Goal: Information Seeking & Learning: Learn about a topic

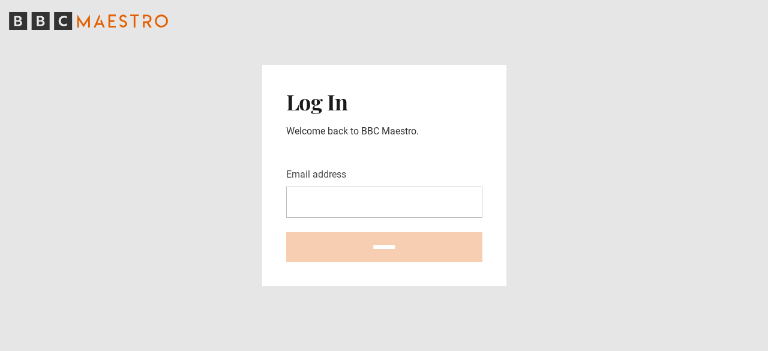
type input "**********"
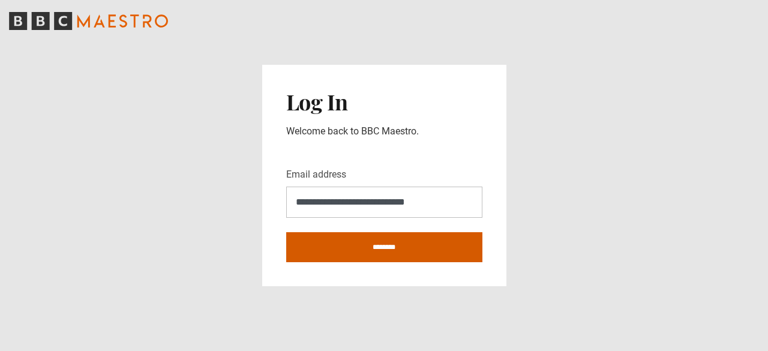
click at [396, 233] on input "********" at bounding box center [384, 247] width 196 height 30
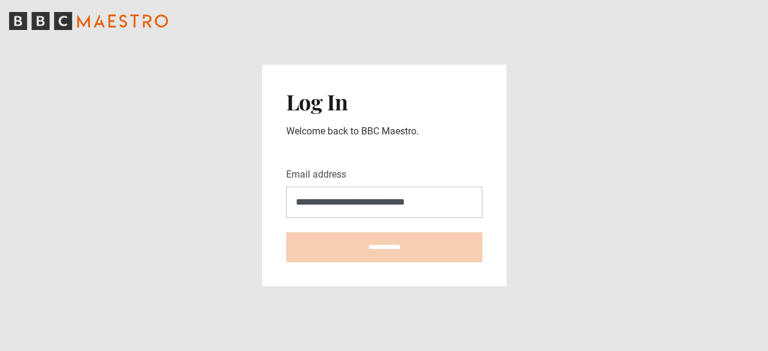
type input "**********"
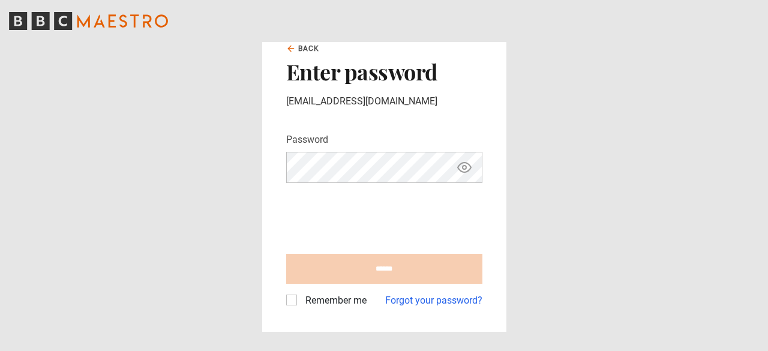
click at [387, 184] on form "Password Your password is hidden ****** Remember me Forgot your password?" at bounding box center [384, 220] width 196 height 175
click at [459, 160] on icon "Show password" at bounding box center [464, 167] width 14 height 14
click at [458, 161] on icon "Hide password" at bounding box center [464, 167] width 14 height 14
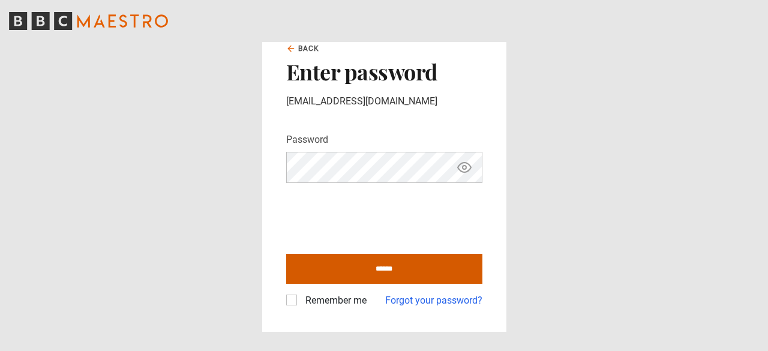
click at [341, 277] on input "******" at bounding box center [384, 269] width 196 height 30
type input "**********"
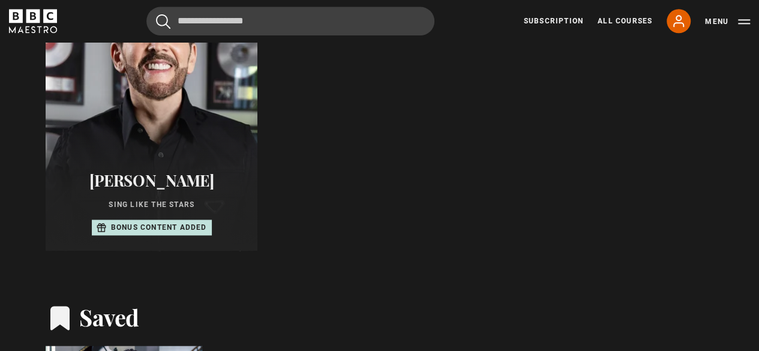
scroll to position [671, 0]
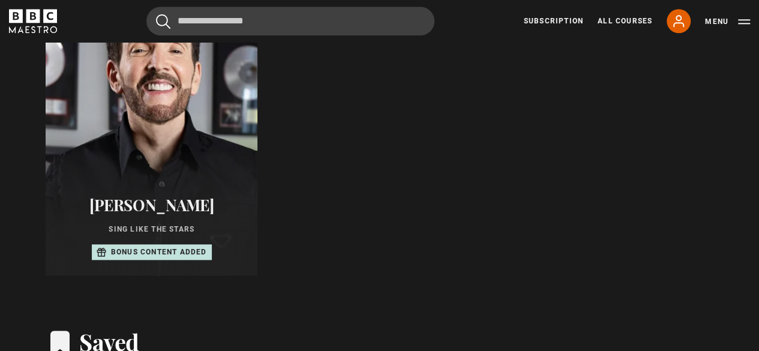
click at [209, 164] on div at bounding box center [151, 131] width 233 height 317
click at [229, 164] on div at bounding box center [151, 131] width 233 height 317
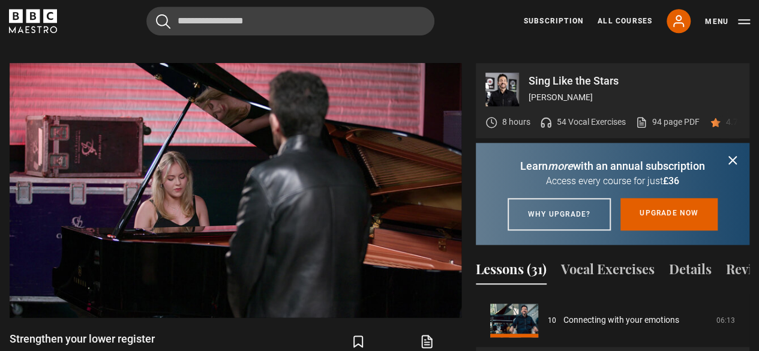
click at [728, 143] on div "Dismiss Learn more with an annual subscription Access every course for just £36…" at bounding box center [613, 194] width 274 height 102
click at [729, 157] on icon "submit" at bounding box center [732, 160] width 7 height 7
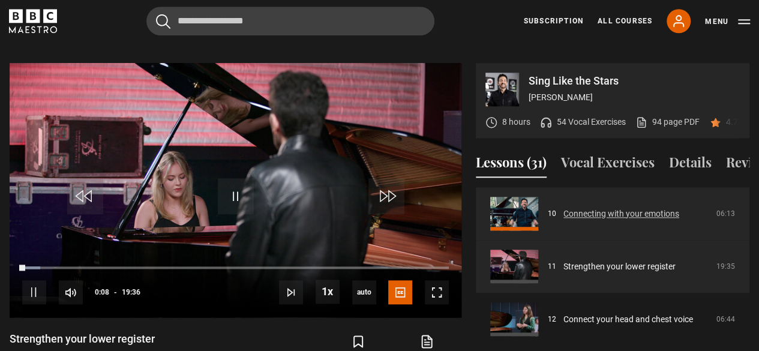
click at [617, 208] on link "Connecting with your emotions" at bounding box center [621, 214] width 116 height 13
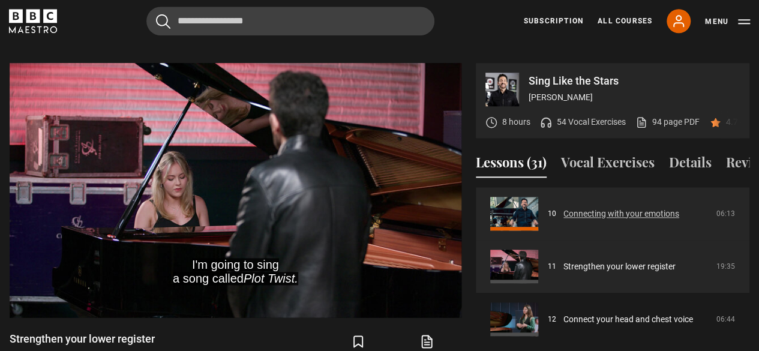
click at [591, 213] on link "Connecting with your emotions" at bounding box center [621, 214] width 116 height 13
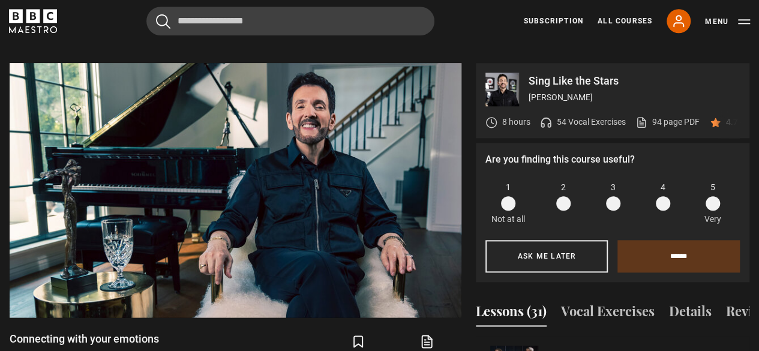
drag, startPoint x: 757, startPoint y: 127, endPoint x: 757, endPoint y: 158, distance: 30.6
click at [757, 158] on div "Sing Like the Stars Eric Vetro 8 hours 54 Vocal Exercises 94 page PDF (opens in…" at bounding box center [379, 281] width 759 height 436
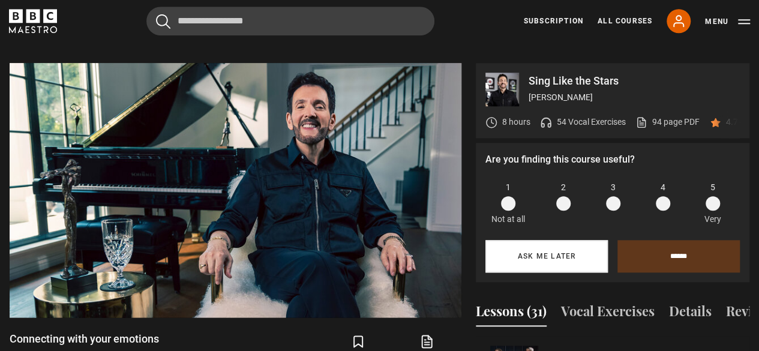
click at [559, 251] on button "Ask me later" at bounding box center [546, 256] width 122 height 32
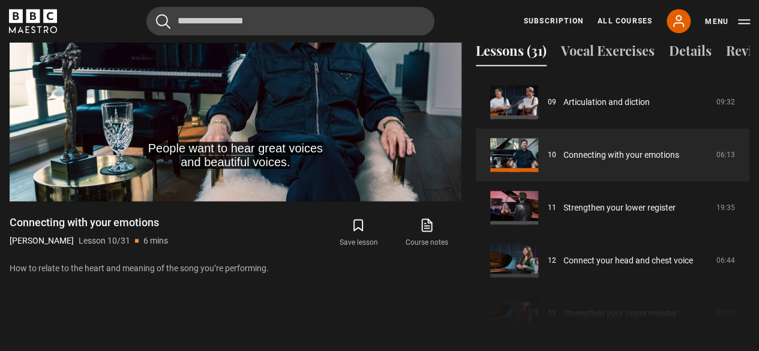
scroll to position [687, 0]
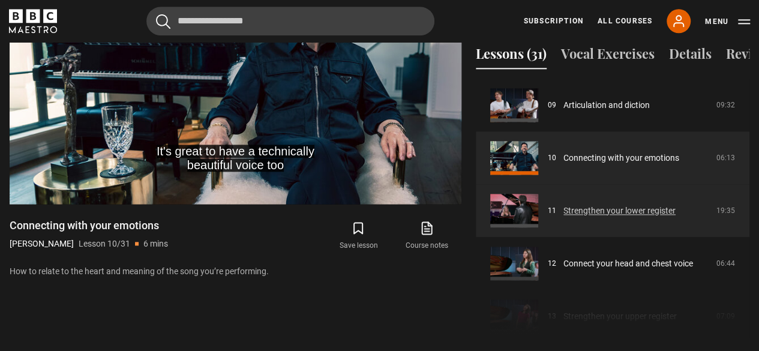
click at [563, 205] on link "Strengthen your lower register" at bounding box center [619, 211] width 112 height 13
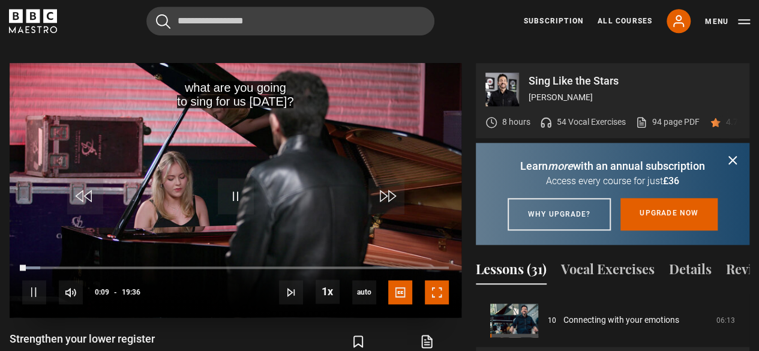
click at [445, 280] on span "Video Player" at bounding box center [437, 292] width 24 height 24
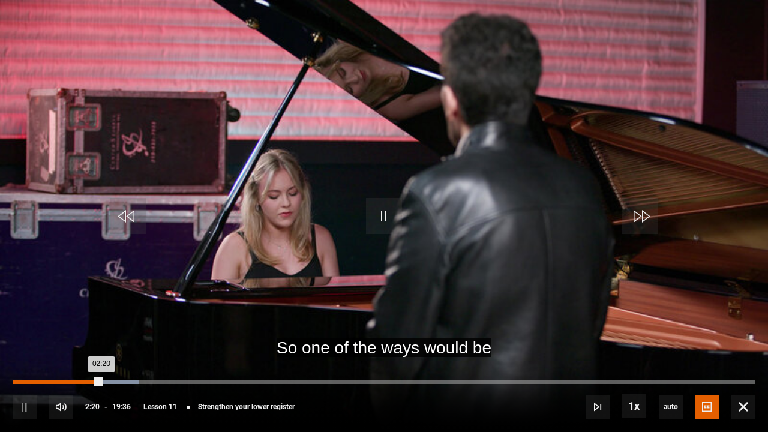
drag, startPoint x: 97, startPoint y: 377, endPoint x: 24, endPoint y: 381, distance: 73.3
click at [24, 350] on div "10s Skip Back 10 seconds Pause 10s Skip Forward 10 seconds Loaded : 17.01% 00:1…" at bounding box center [384, 398] width 768 height 67
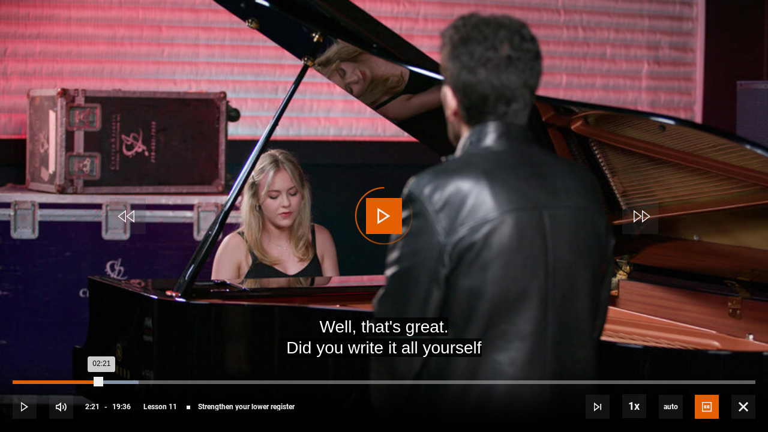
click at [25, 350] on div "00:18" at bounding box center [26, 382] width 2 height 4
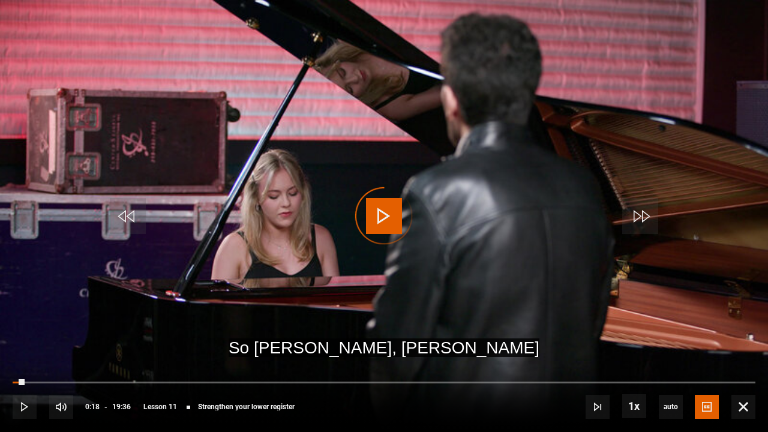
drag, startPoint x: 24, startPoint y: 381, endPoint x: 8, endPoint y: 381, distance: 15.6
click at [8, 350] on div "10s Skip Back 10 seconds Play 10s Skip Forward 10 seconds Loaded : 0.00% 00:06 …" at bounding box center [384, 398] width 768 height 67
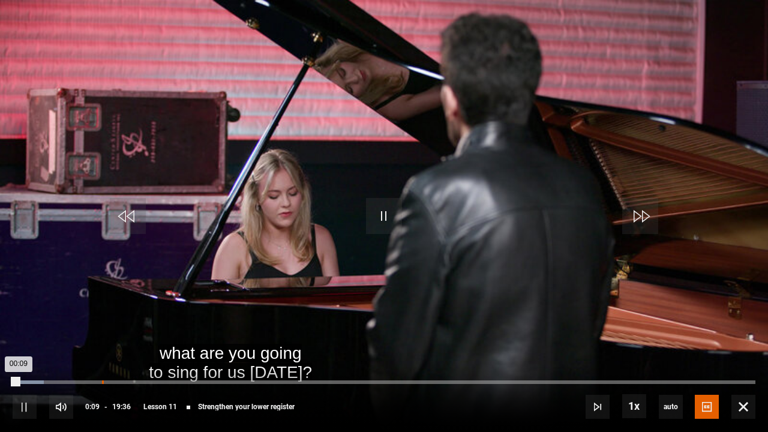
click at [102, 350] on div "Loaded : 4.25% 02:21 00:09" at bounding box center [384, 382] width 743 height 4
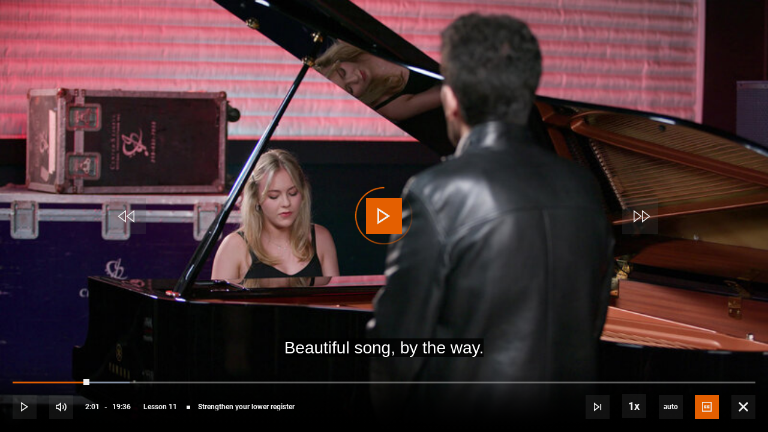
drag, startPoint x: 102, startPoint y: 383, endPoint x: 92, endPoint y: 386, distance: 10.8
click at [92, 350] on div "10s Skip Back 10 seconds Play 10s Skip Forward 10 seconds Loaded : 15.73% 01:58…" at bounding box center [384, 398] width 768 height 67
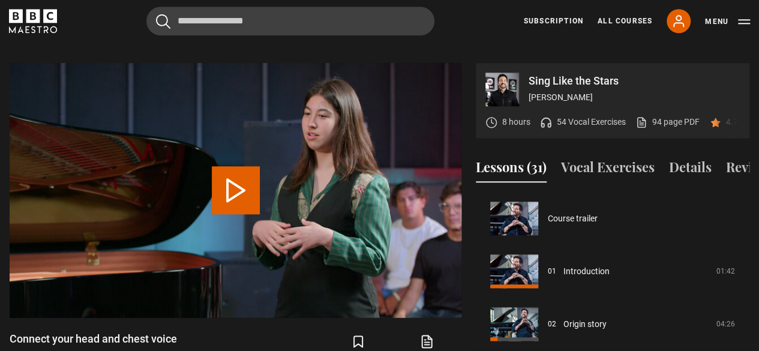
scroll to position [581, 0]
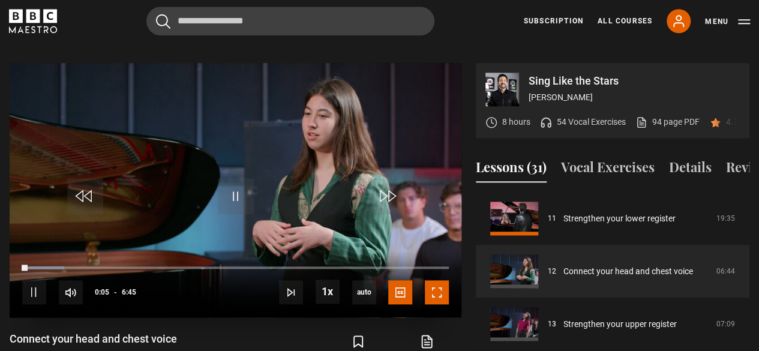
click at [440, 280] on span "Video Player" at bounding box center [437, 292] width 24 height 24
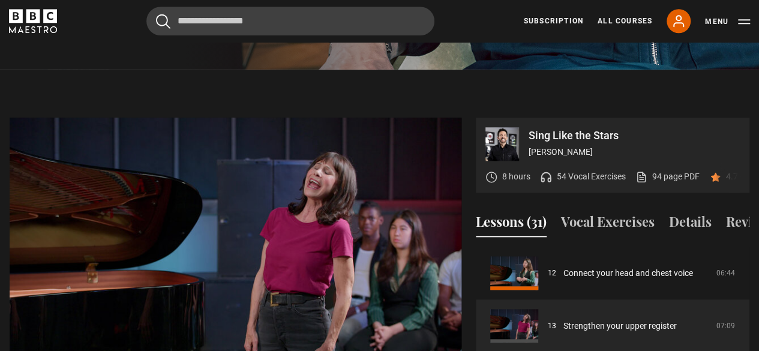
scroll to position [521, 0]
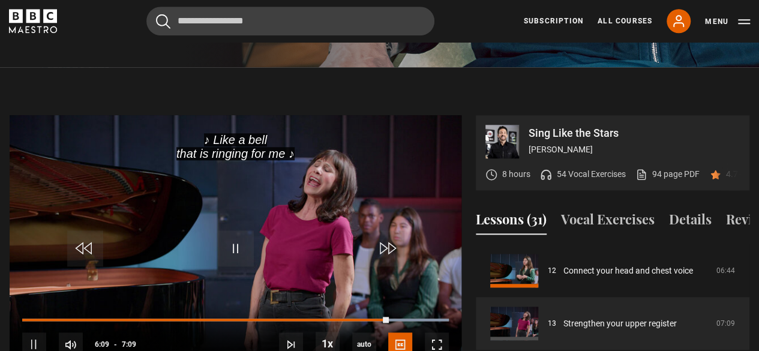
click at [354, 202] on video "Video Player" at bounding box center [236, 242] width 452 height 254
click at [340, 200] on video "Video Player" at bounding box center [236, 242] width 452 height 254
click at [437, 332] on span "Video Player" at bounding box center [437, 344] width 24 height 24
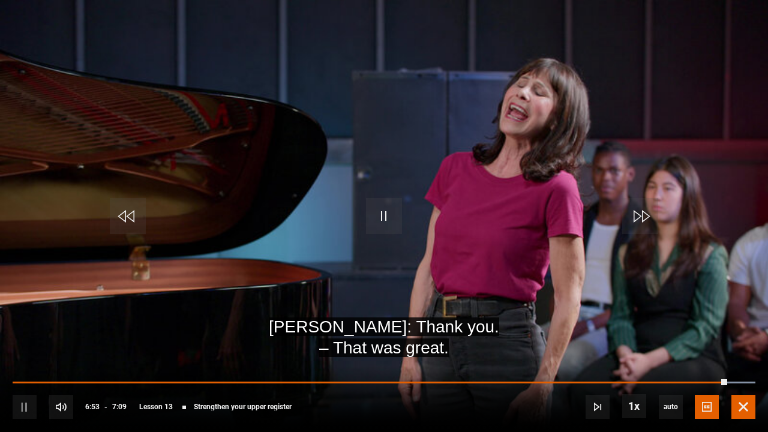
click at [747, 350] on span "Video Player" at bounding box center [743, 407] width 24 height 24
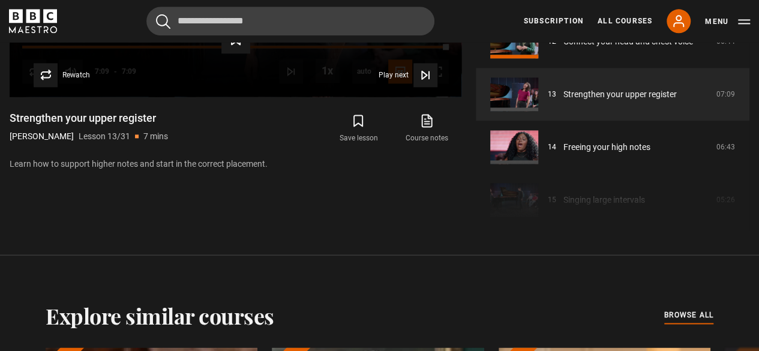
scroll to position [584, 0]
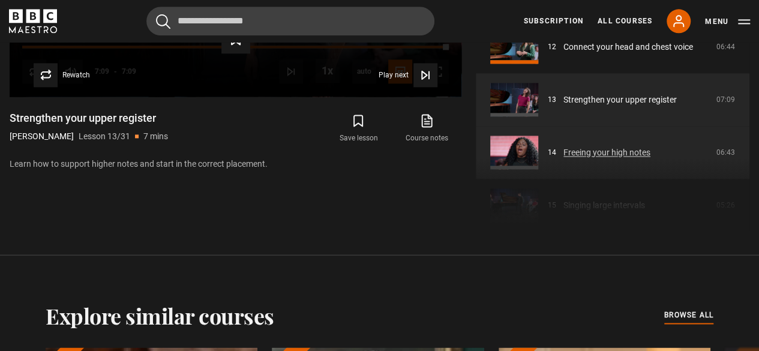
click at [582, 153] on link "Freeing your high notes" at bounding box center [606, 152] width 87 height 13
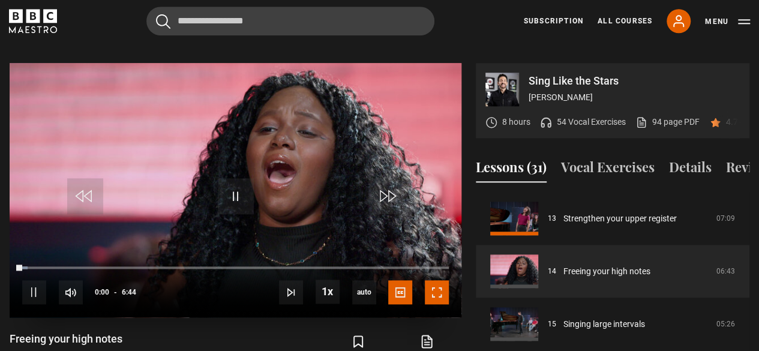
click at [427, 280] on span "Video Player" at bounding box center [437, 292] width 24 height 24
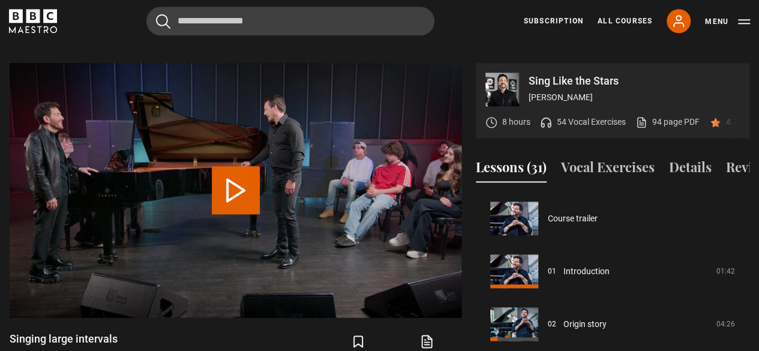
scroll to position [739, 0]
